Goal: Task Accomplishment & Management: Manage account settings

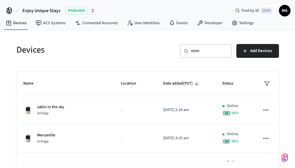
click at [219, 55] on div "​ ​" at bounding box center [206, 51] width 52 height 14
click at [190, 6] on div "Enjoy Unique Stays Production Find by ID Ctrl K MG" at bounding box center [147, 8] width 295 height 17
click at [204, 58] on div "​ ​" at bounding box center [206, 52] width 52 height 16
click at [209, 55] on div "​ ​" at bounding box center [206, 51] width 52 height 14
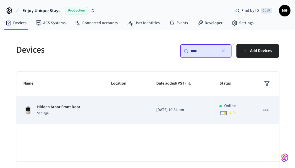
type input "****"
click at [254, 106] on td "sticky table" at bounding box center [266, 110] width 26 height 28
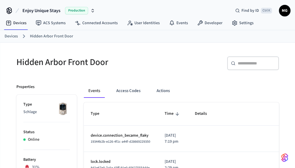
scroll to position [35, 0]
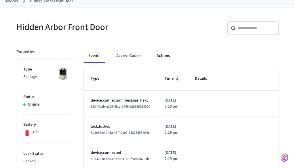
click at [170, 58] on button "Actions" at bounding box center [163, 56] width 22 height 14
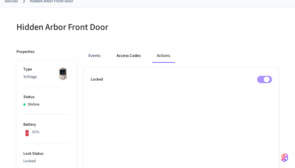
click at [128, 54] on button "Access Codes" at bounding box center [128, 56] width 33 height 14
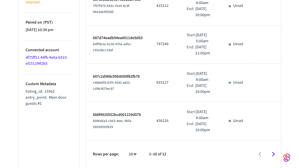
scroll to position [510, 0]
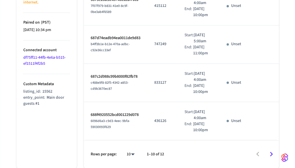
click at [133, 149] on div "10 **" at bounding box center [128, 154] width 18 height 14
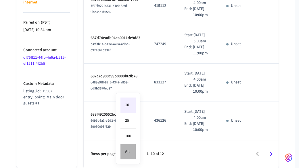
click at [134, 151] on li "All" at bounding box center [128, 151] width 15 height 15
type input "**"
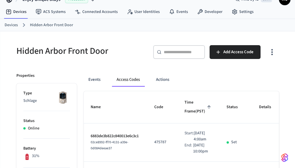
scroll to position [11, 0]
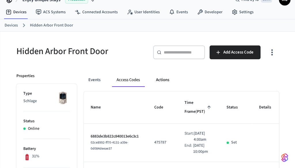
click at [169, 82] on button "Actions" at bounding box center [162, 80] width 22 height 14
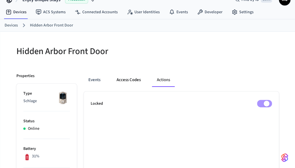
click at [130, 79] on button "Access Codes" at bounding box center [128, 80] width 33 height 14
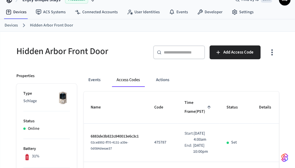
click at [274, 51] on icon "button" at bounding box center [271, 52] width 9 height 9
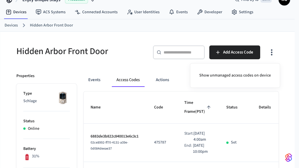
click at [274, 51] on div at bounding box center [149, 84] width 299 height 168
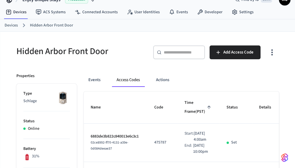
click at [274, 51] on icon "button" at bounding box center [271, 52] width 9 height 9
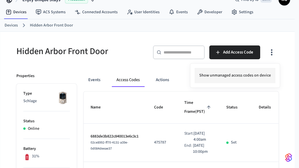
click at [231, 79] on li "Show unmanaged access codes on device" at bounding box center [235, 75] width 81 height 15
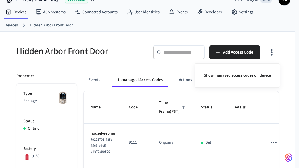
click at [282, 89] on div at bounding box center [149, 84] width 299 height 168
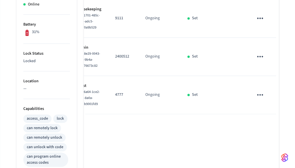
scroll to position [0, 0]
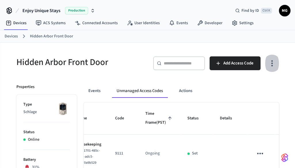
click at [268, 64] on icon "button" at bounding box center [271, 63] width 9 height 9
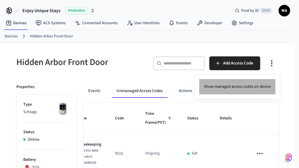
click at [248, 87] on li "Show managed access codes on device" at bounding box center [238, 86] width 76 height 15
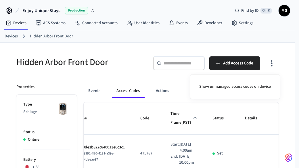
click at [282, 107] on div at bounding box center [149, 84] width 299 height 168
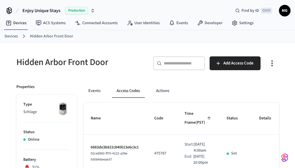
click at [188, 64] on input "text" at bounding box center [182, 63] width 37 height 6
paste input "******"
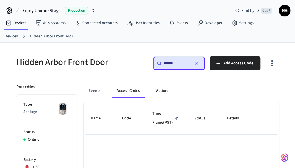
scroll to position [39, 0]
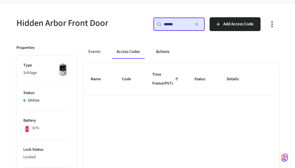
type input "******"
click at [155, 88] on span "Time Frame (PST)" at bounding box center [166, 79] width 28 height 18
click at [161, 51] on button "Actions" at bounding box center [162, 52] width 22 height 14
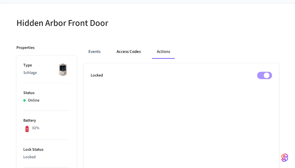
click at [117, 53] on button "Access Codes" at bounding box center [128, 52] width 33 height 14
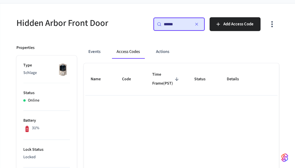
click at [107, 52] on div "Events Access Codes Actions" at bounding box center [181, 52] width 195 height 14
click at [95, 59] on div "Events Access Codes Actions" at bounding box center [181, 54] width 195 height 18
click at [91, 54] on button "Events" at bounding box center [94, 52] width 21 height 14
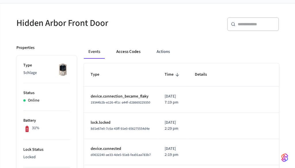
click at [134, 49] on button "Access Codes" at bounding box center [128, 52] width 33 height 14
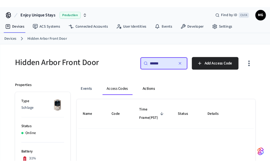
scroll to position [1, 0]
